Goal: Use online tool/utility: Utilize a website feature to perform a specific function

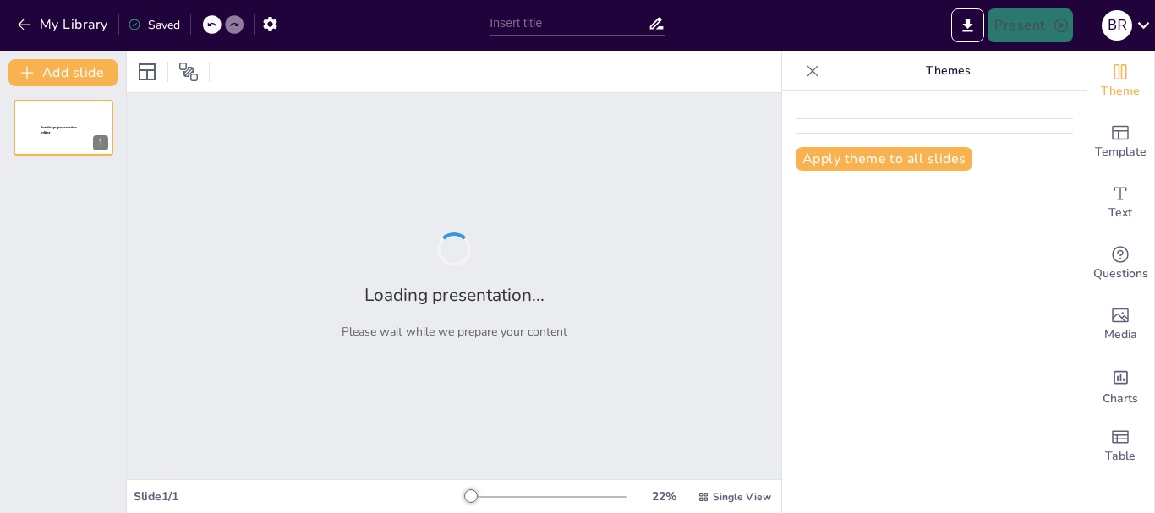
type input "Imported Drug Awareness Lecture SHS.pptx"
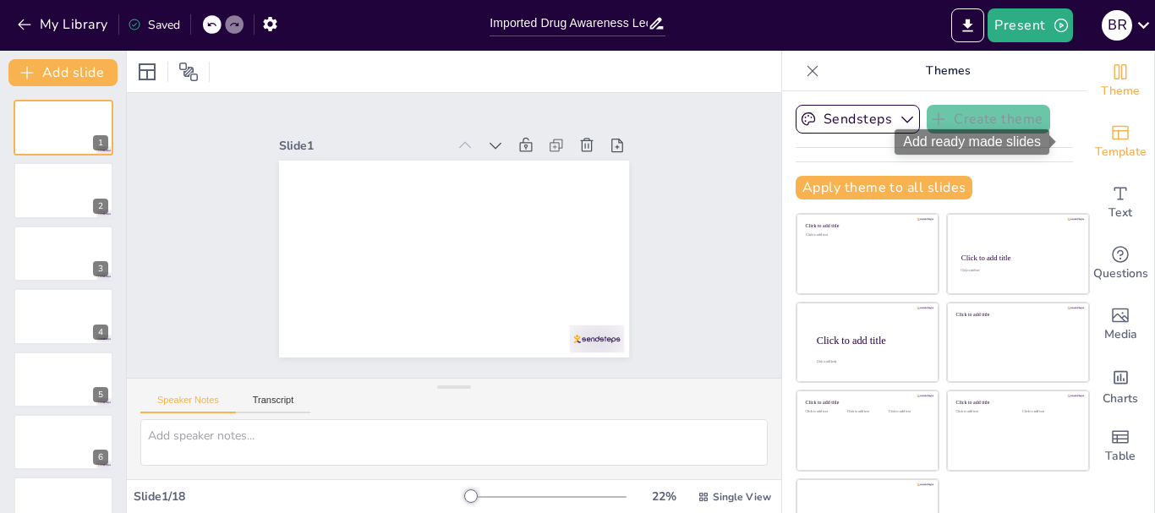
click at [1095, 146] on span "Template" at bounding box center [1121, 152] width 52 height 19
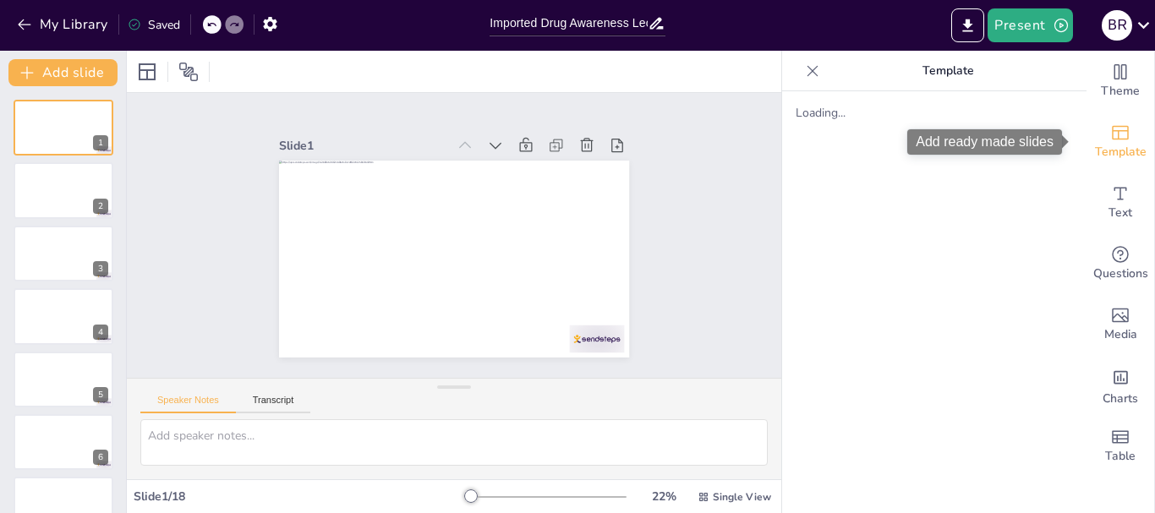
click at [1115, 145] on span "Template" at bounding box center [1121, 152] width 52 height 19
click at [1110, 135] on icon "Add ready made slides" at bounding box center [1120, 133] width 20 height 20
click at [284, 395] on button "Transcript" at bounding box center [273, 404] width 75 height 19
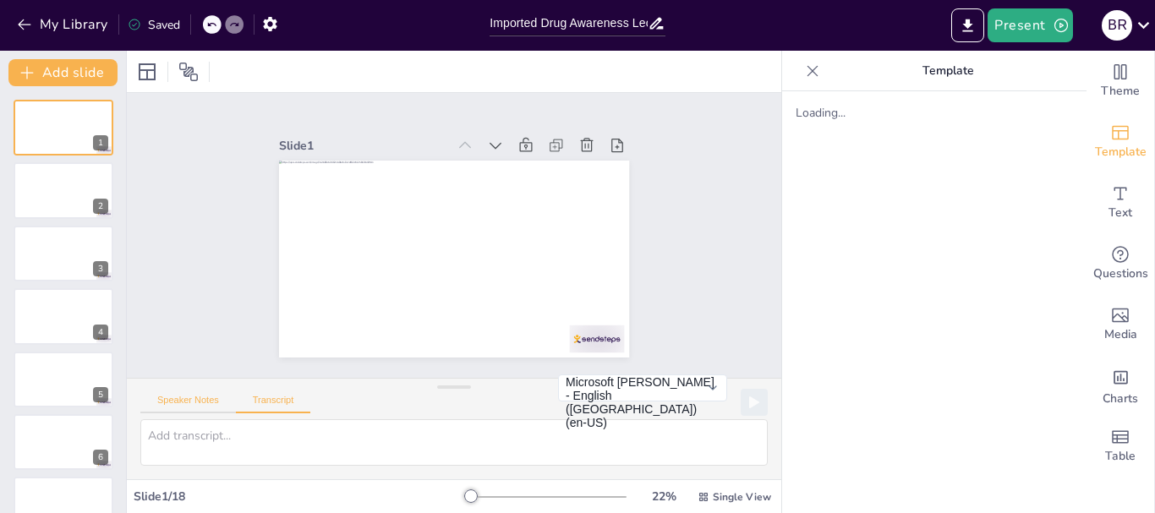
click at [204, 395] on button "Speaker Notes" at bounding box center [188, 404] width 96 height 19
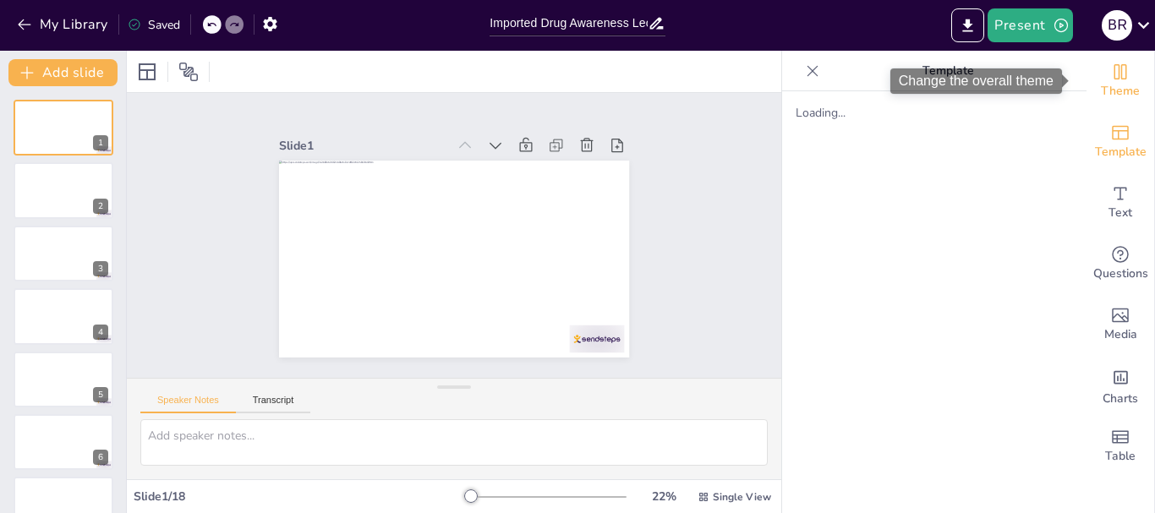
click at [1119, 89] on span "Theme" at bounding box center [1120, 91] width 39 height 19
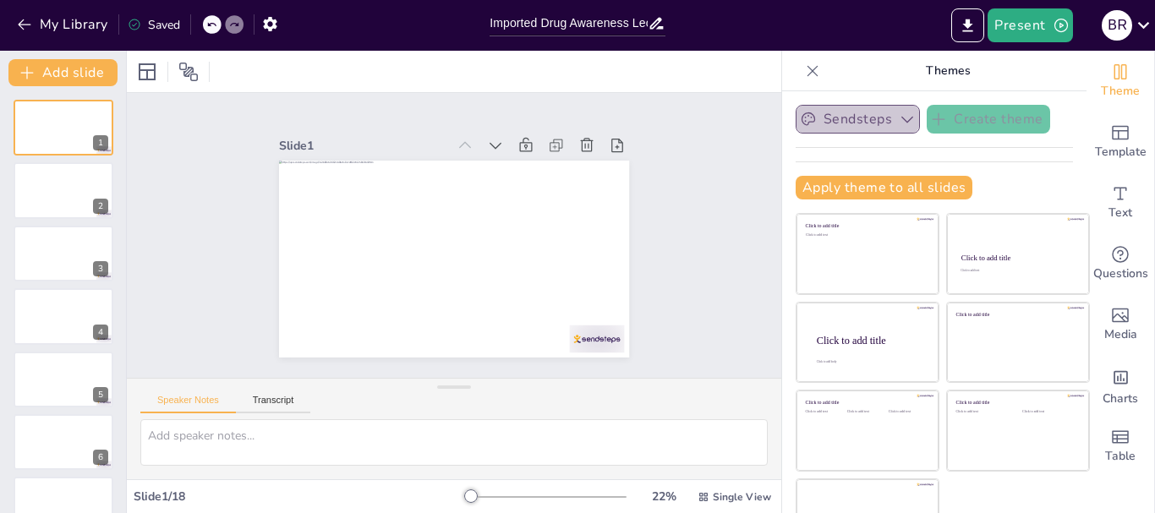
click at [899, 120] on icon "button" at bounding box center [907, 119] width 17 height 17
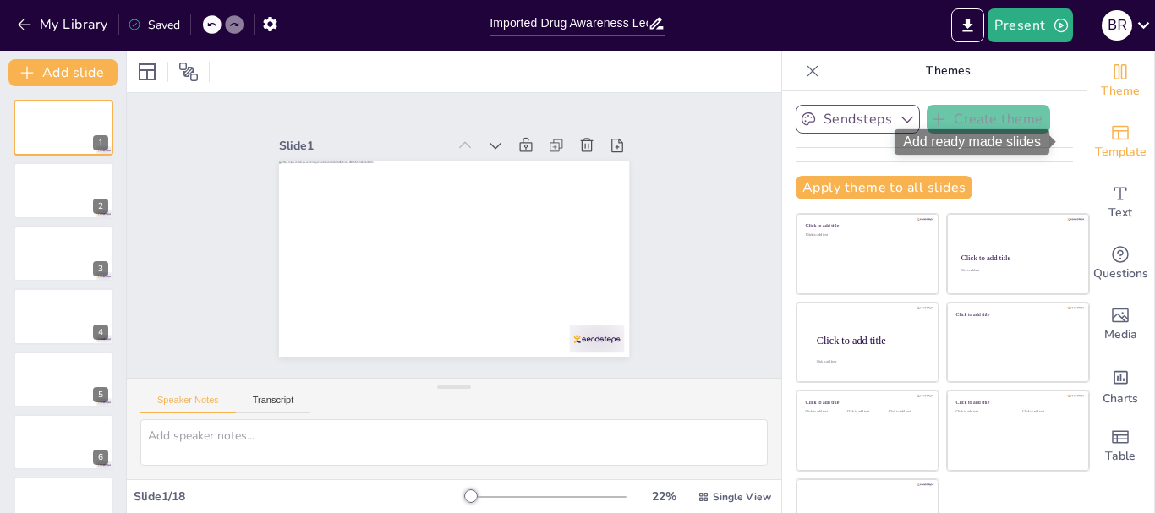
click at [1095, 153] on span "Template" at bounding box center [1121, 152] width 52 height 19
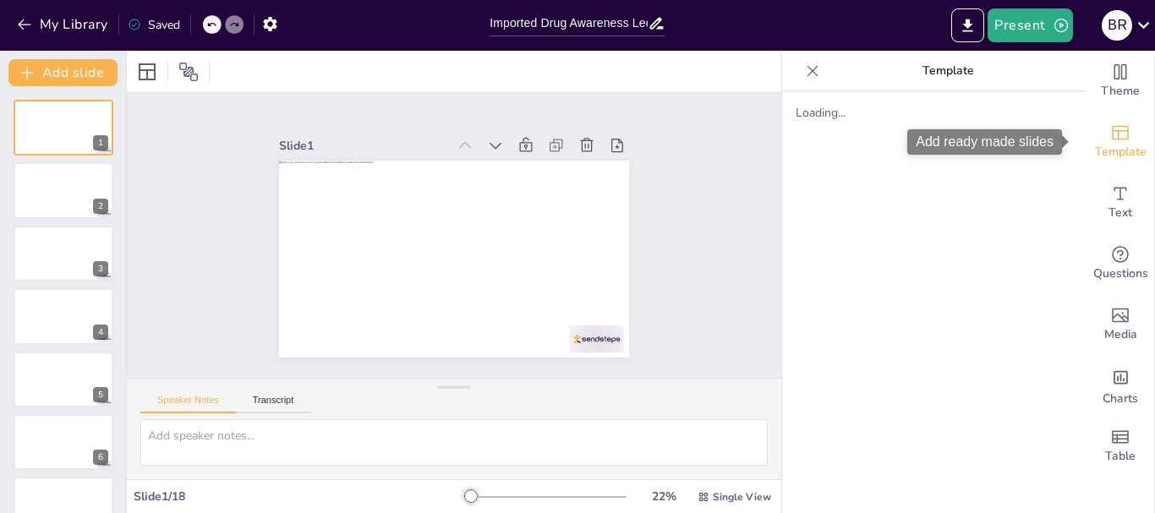
click at [1095, 153] on span "Template" at bounding box center [1121, 152] width 52 height 19
drag, startPoint x: 893, startPoint y: 0, endPoint x: 869, endPoint y: 356, distance: 356.8
click at [869, 356] on div "Loading..." at bounding box center [934, 302] width 304 height 422
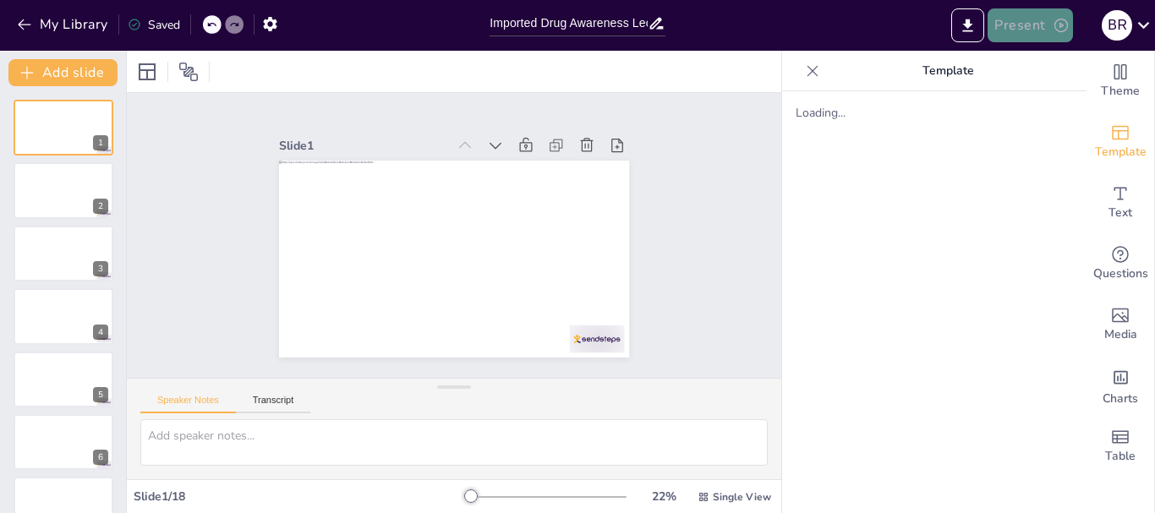
click at [1020, 25] on button "Present" at bounding box center [1030, 25] width 85 height 34
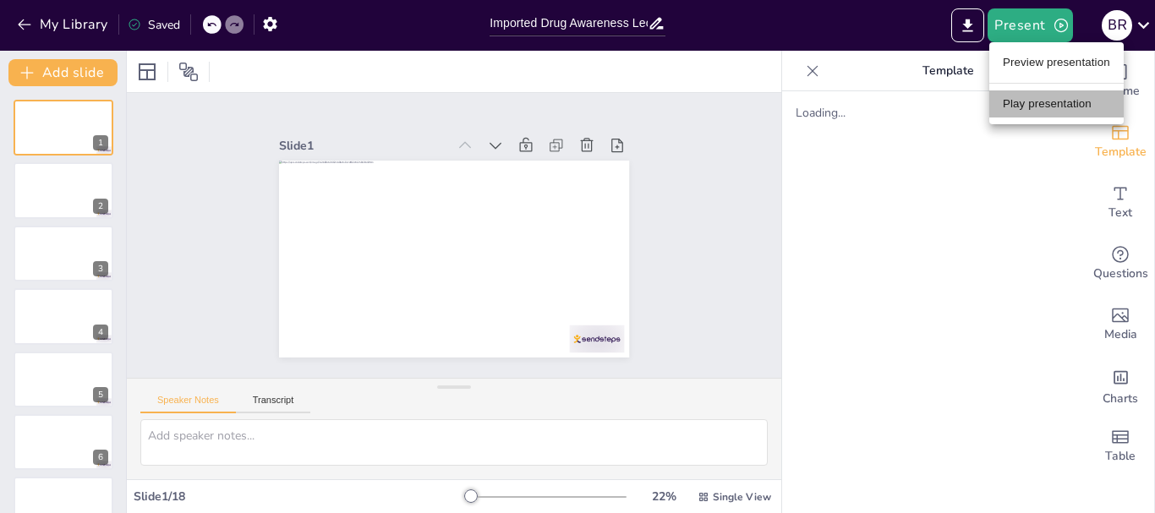
click at [1013, 107] on li "Play presentation" at bounding box center [1056, 103] width 134 height 27
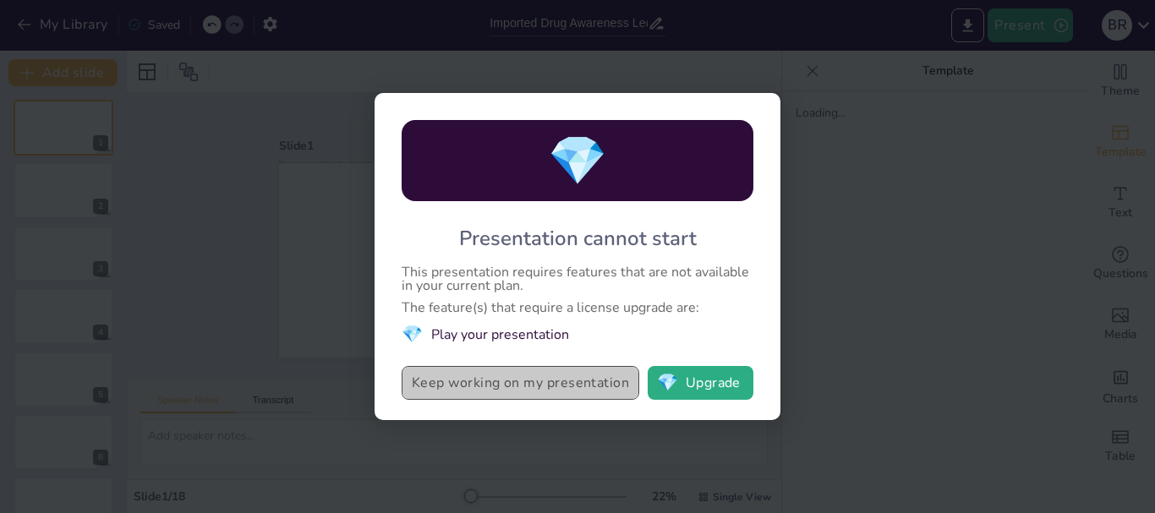
click at [610, 384] on button "Keep working on my presentation" at bounding box center [521, 383] width 238 height 34
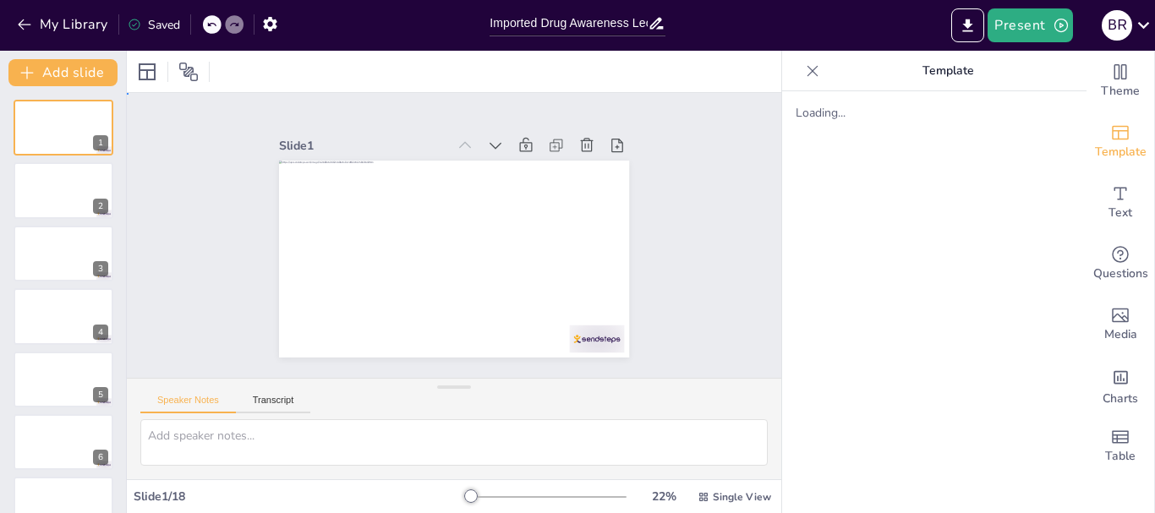
click at [642, 317] on div "Slide 1 Slide 2 Slide 3 Slide 4 Slide 5 Slide 6 Slide 7 Slide 8 Slide 9 Slide 1…" at bounding box center [454, 234] width 486 height 331
click at [740, 496] on span "Single View" at bounding box center [742, 497] width 58 height 14
click at [921, 375] on div "Loading..." at bounding box center [934, 302] width 304 height 422
click at [1110, 134] on icon "Add ready made slides" at bounding box center [1120, 133] width 20 height 20
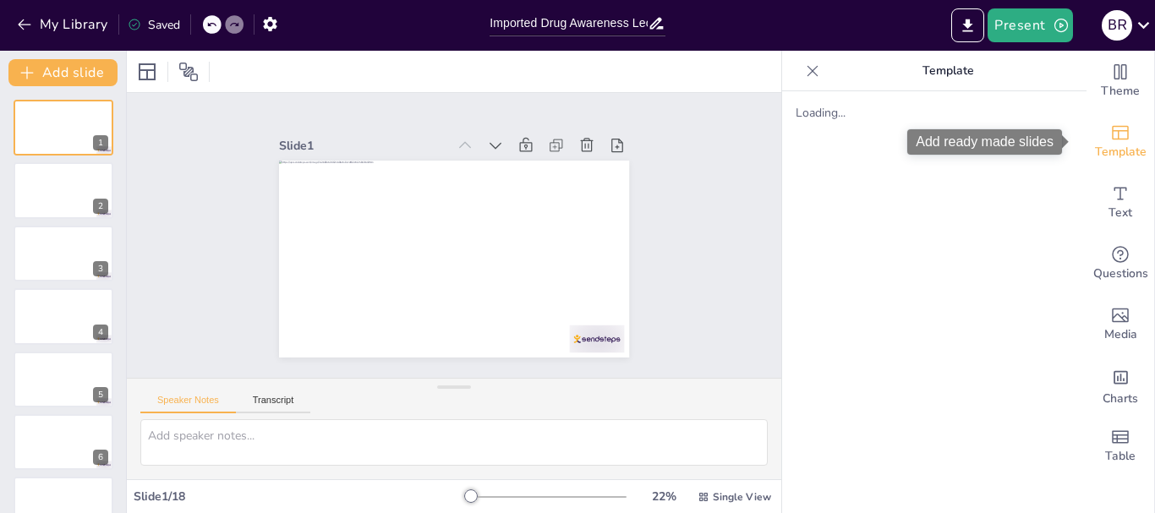
click at [1110, 134] on icon "Add ready made slides" at bounding box center [1120, 133] width 20 height 20
click at [798, 117] on div "Loading..." at bounding box center [934, 113] width 277 height 16
drag, startPoint x: 798, startPoint y: 117, endPoint x: 754, endPoint y: -102, distance: 223.4
click at [754, 0] on html "My Library Saved Imported Drug Awareness Lecture SHS.pptx Present B R Document …" at bounding box center [577, 256] width 1155 height 513
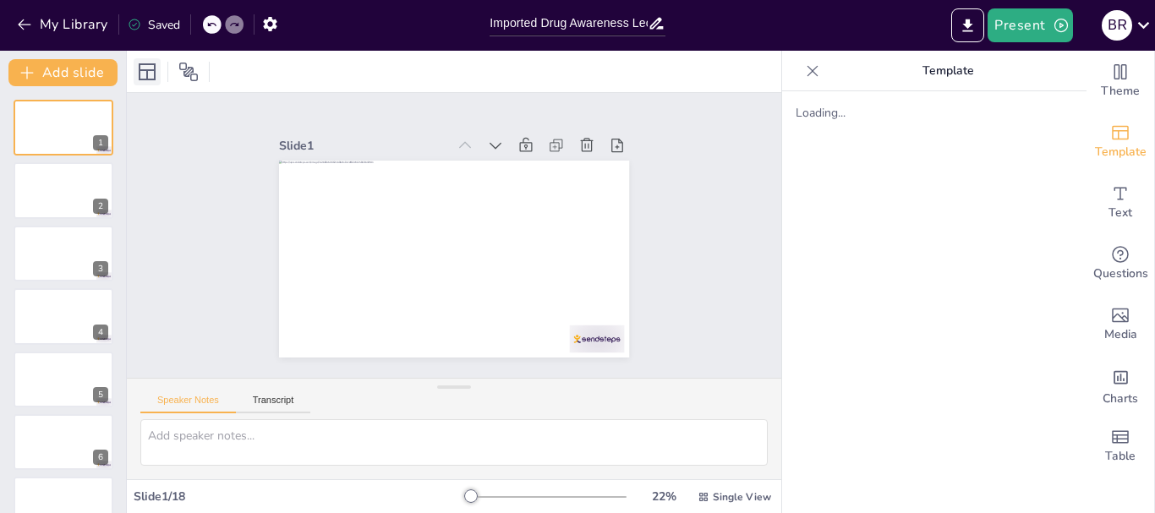
click at [147, 66] on icon at bounding box center [147, 72] width 20 height 20
click at [183, 72] on icon at bounding box center [188, 72] width 20 height 20
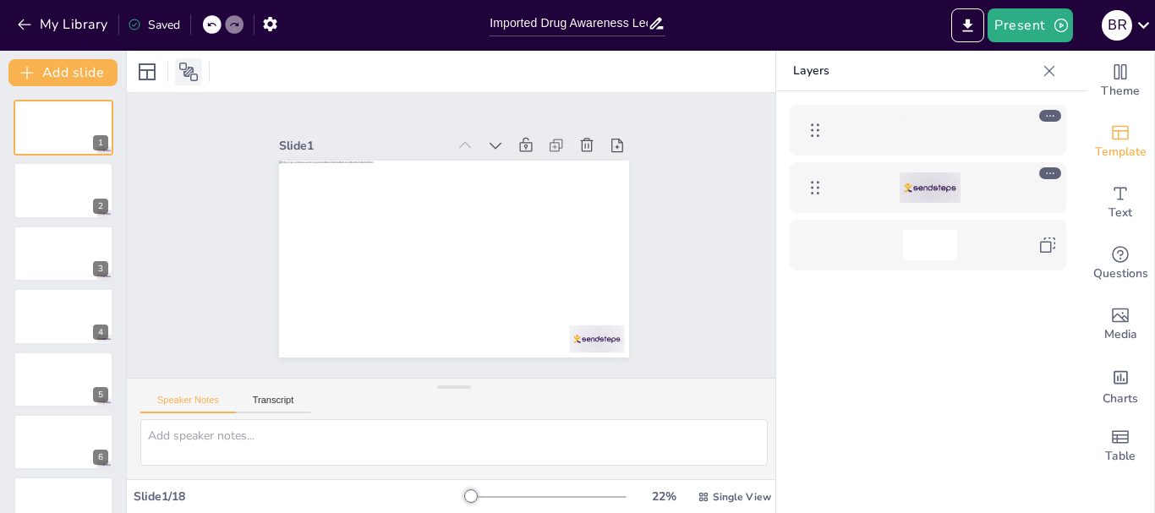
click at [183, 72] on icon at bounding box center [188, 72] width 20 height 20
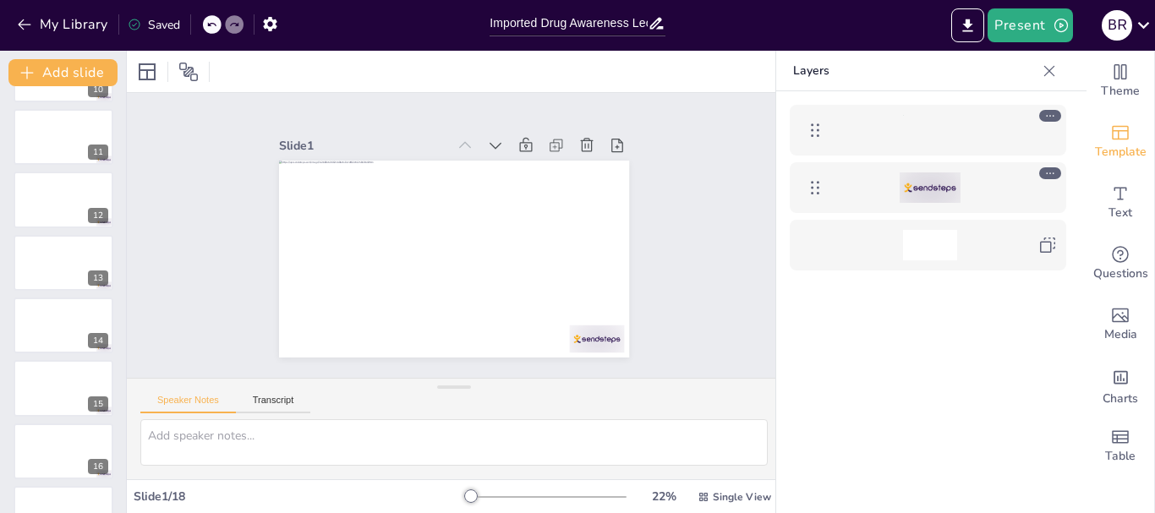
scroll to position [725, 0]
